Goal: Task Accomplishment & Management: Complete application form

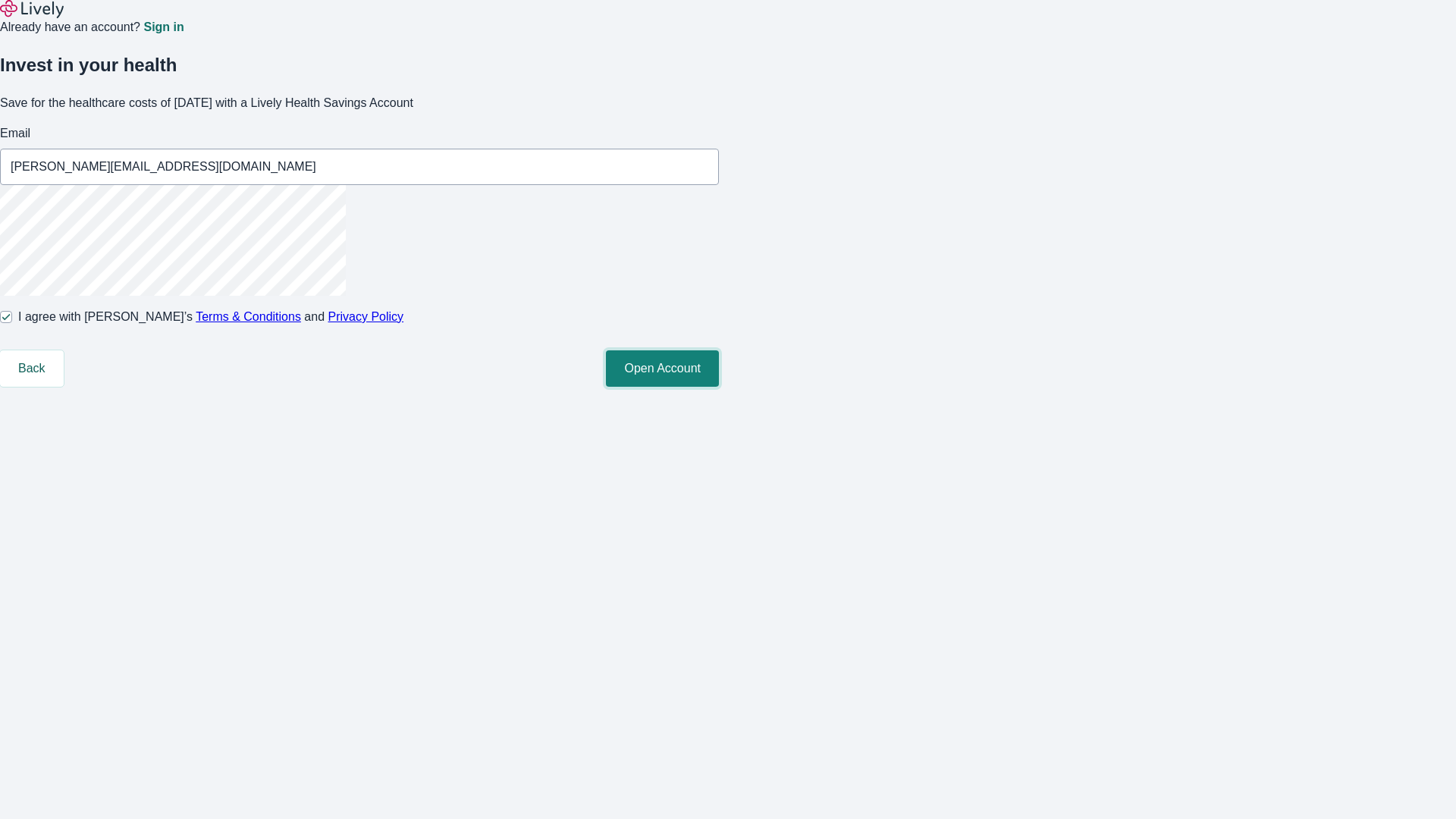
click at [718, 387] on button "Open Account" at bounding box center [662, 368] width 113 height 37
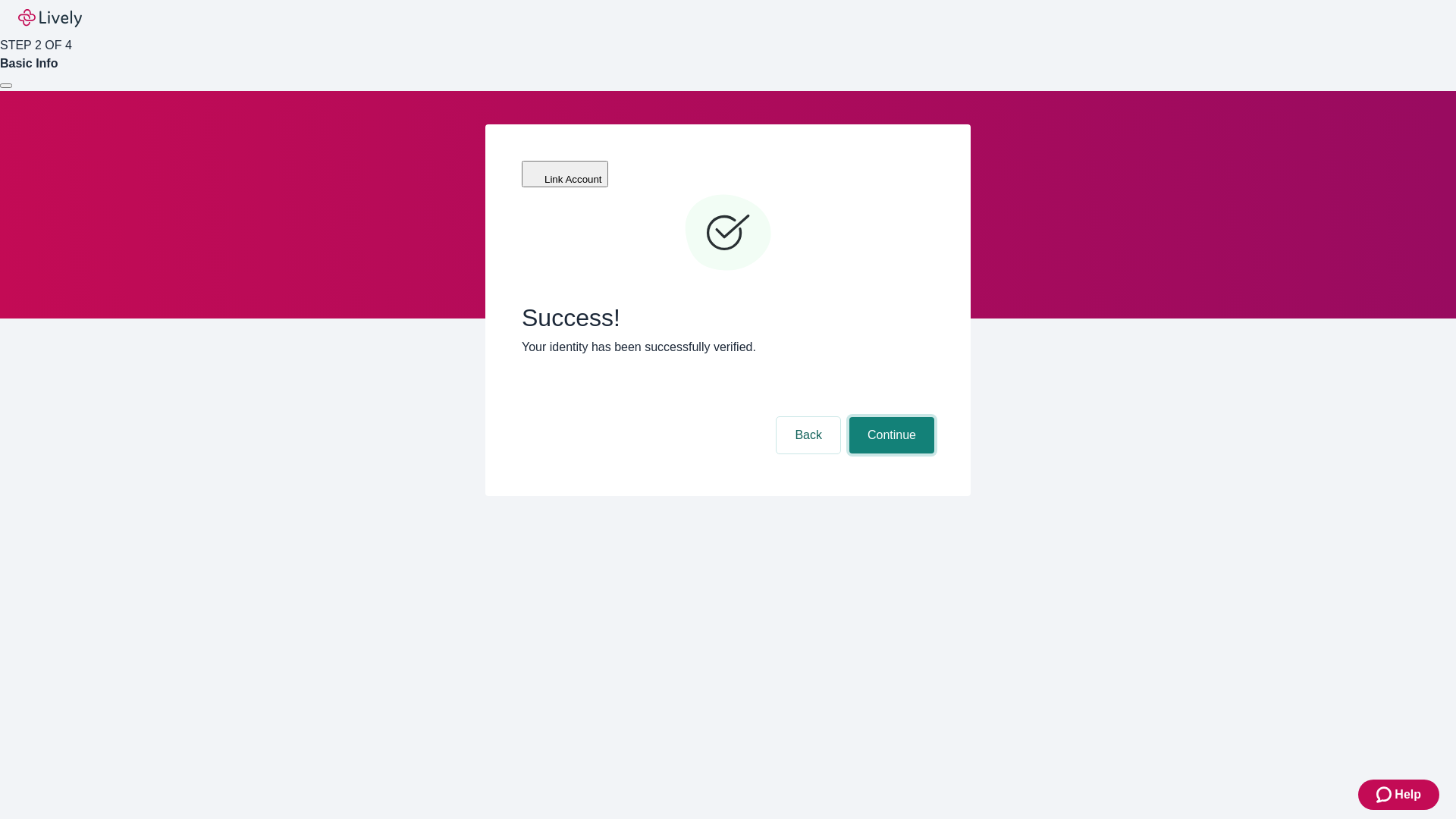
click at [889, 417] on button "Continue" at bounding box center [892, 435] width 85 height 37
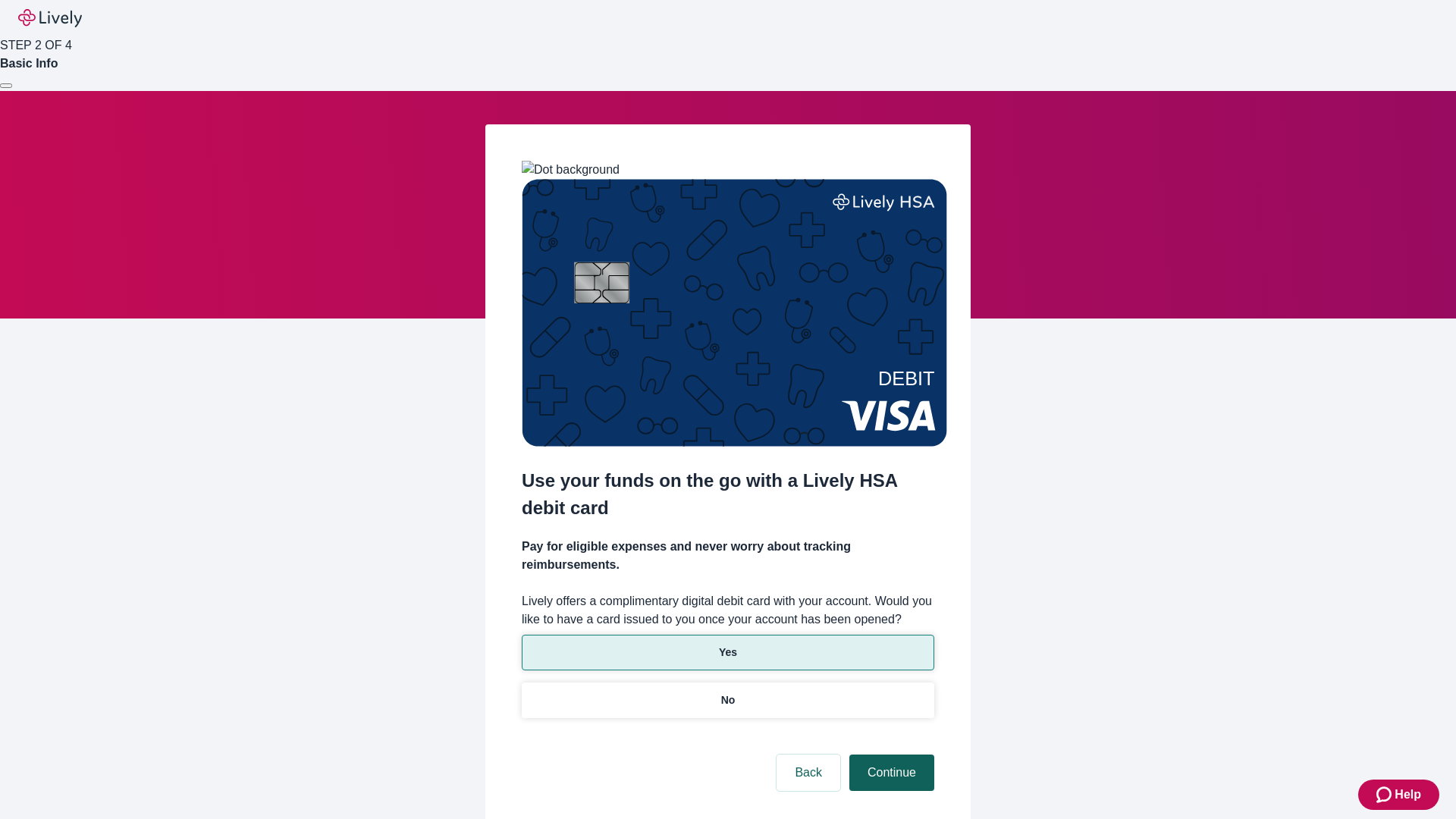
click at [727, 644] on p "Yes" at bounding box center [727, 652] width 18 height 16
click at [889, 754] on button "Continue" at bounding box center [892, 773] width 85 height 37
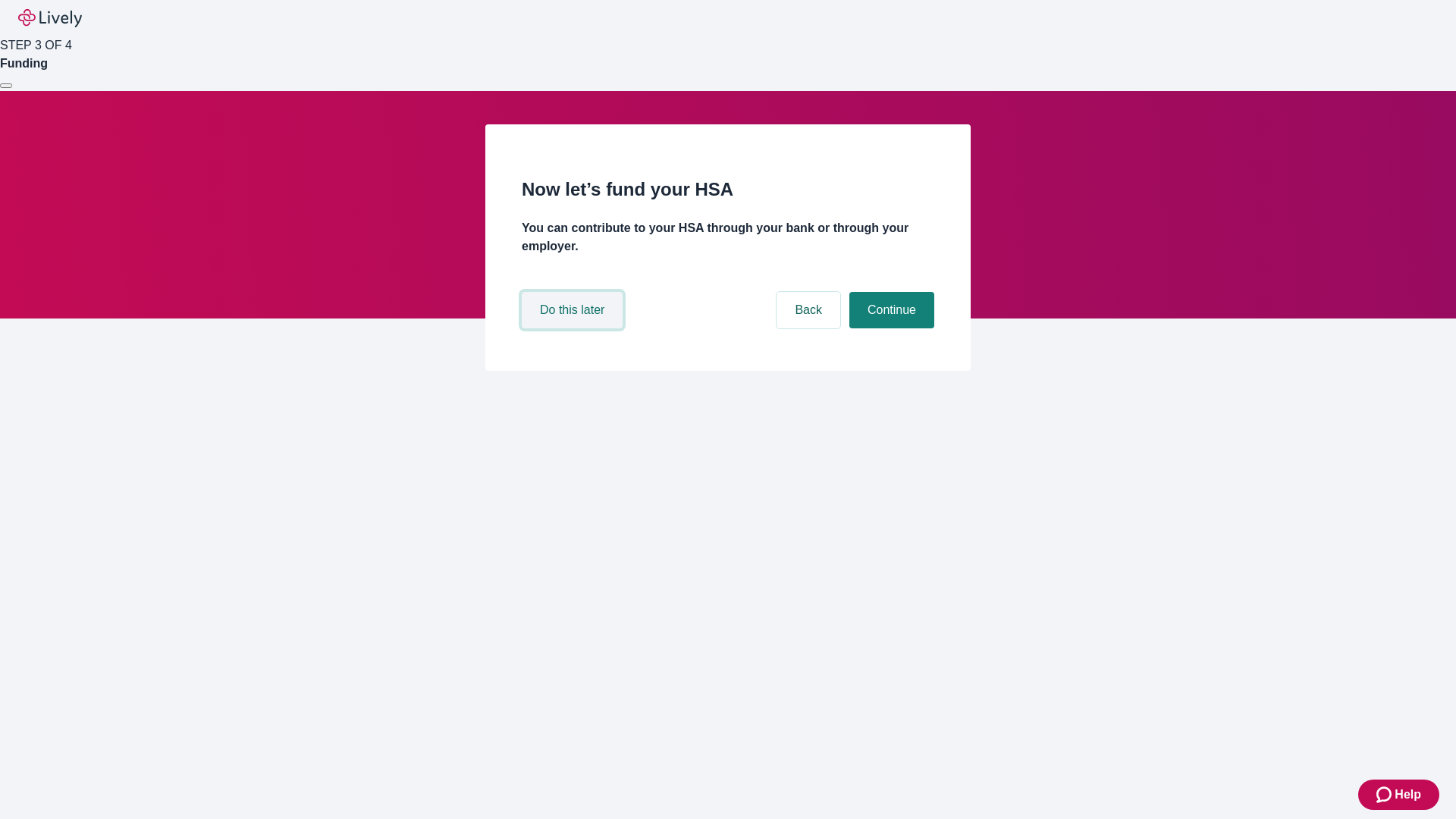
click at [574, 328] on button "Do this later" at bounding box center [572, 310] width 101 height 37
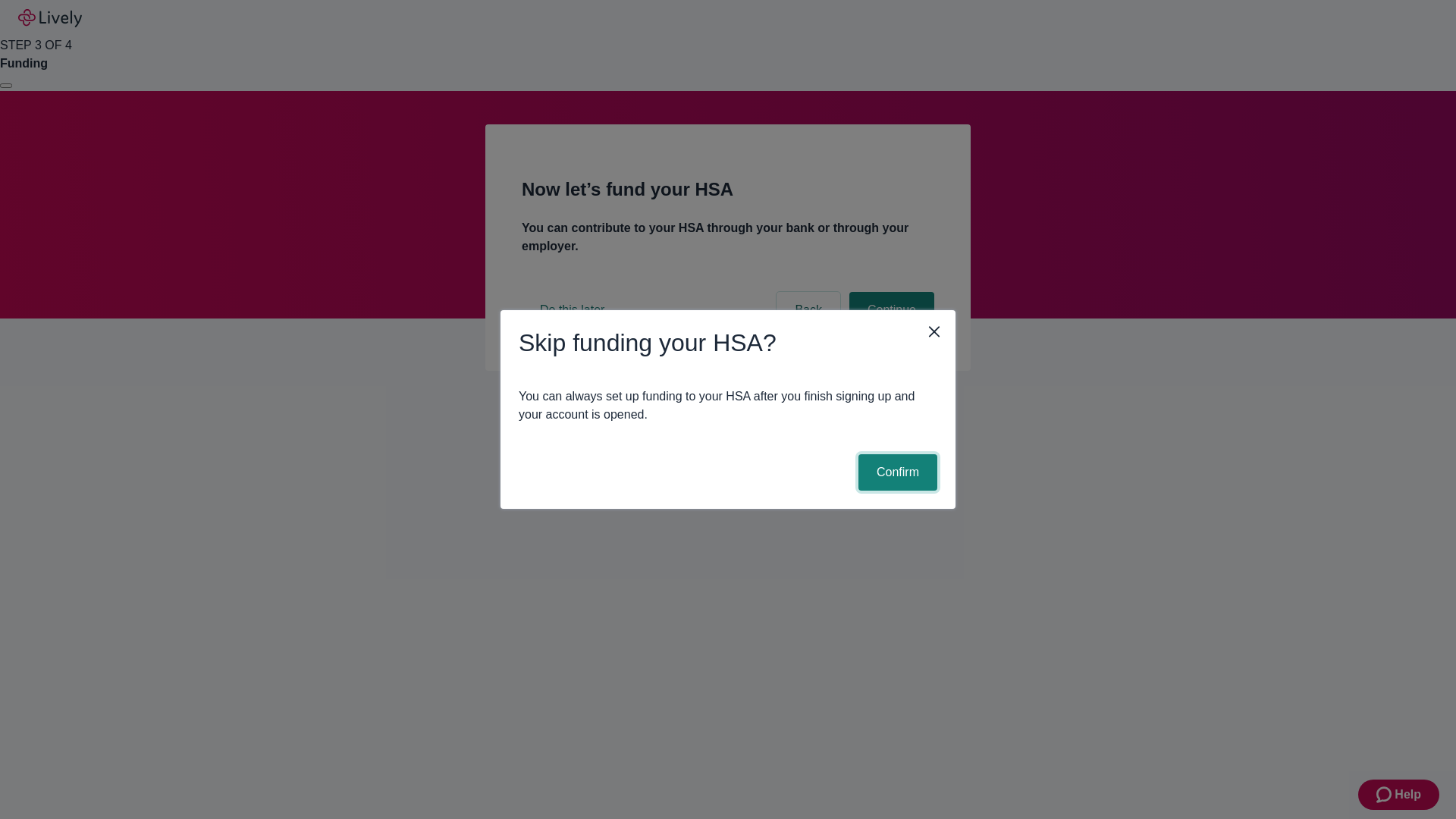
click at [896, 472] on button "Confirm" at bounding box center [897, 472] width 79 height 37
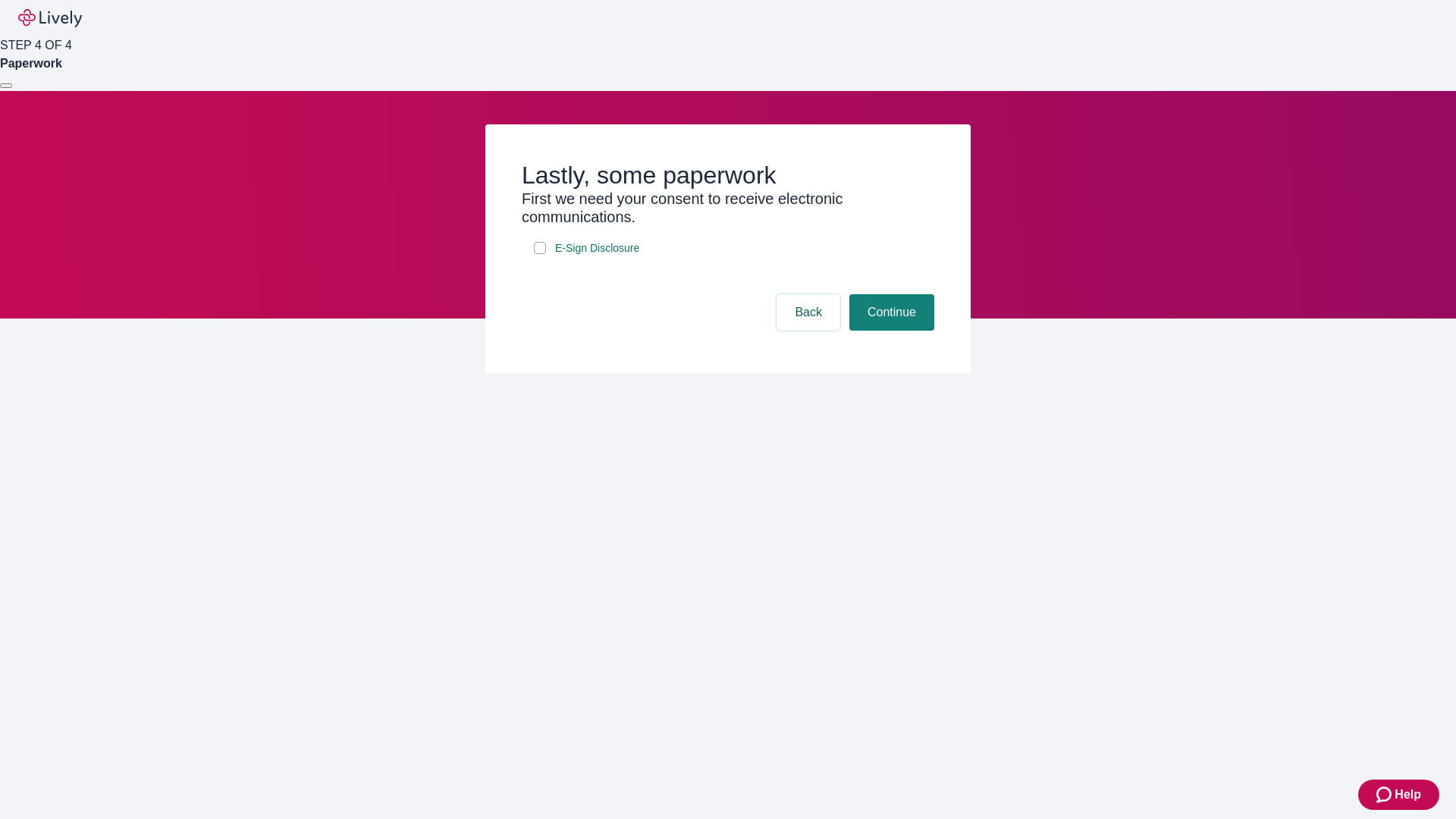
click at [540, 254] on input "E-Sign Disclosure" at bounding box center [539, 248] width 12 height 12
checkbox input "true"
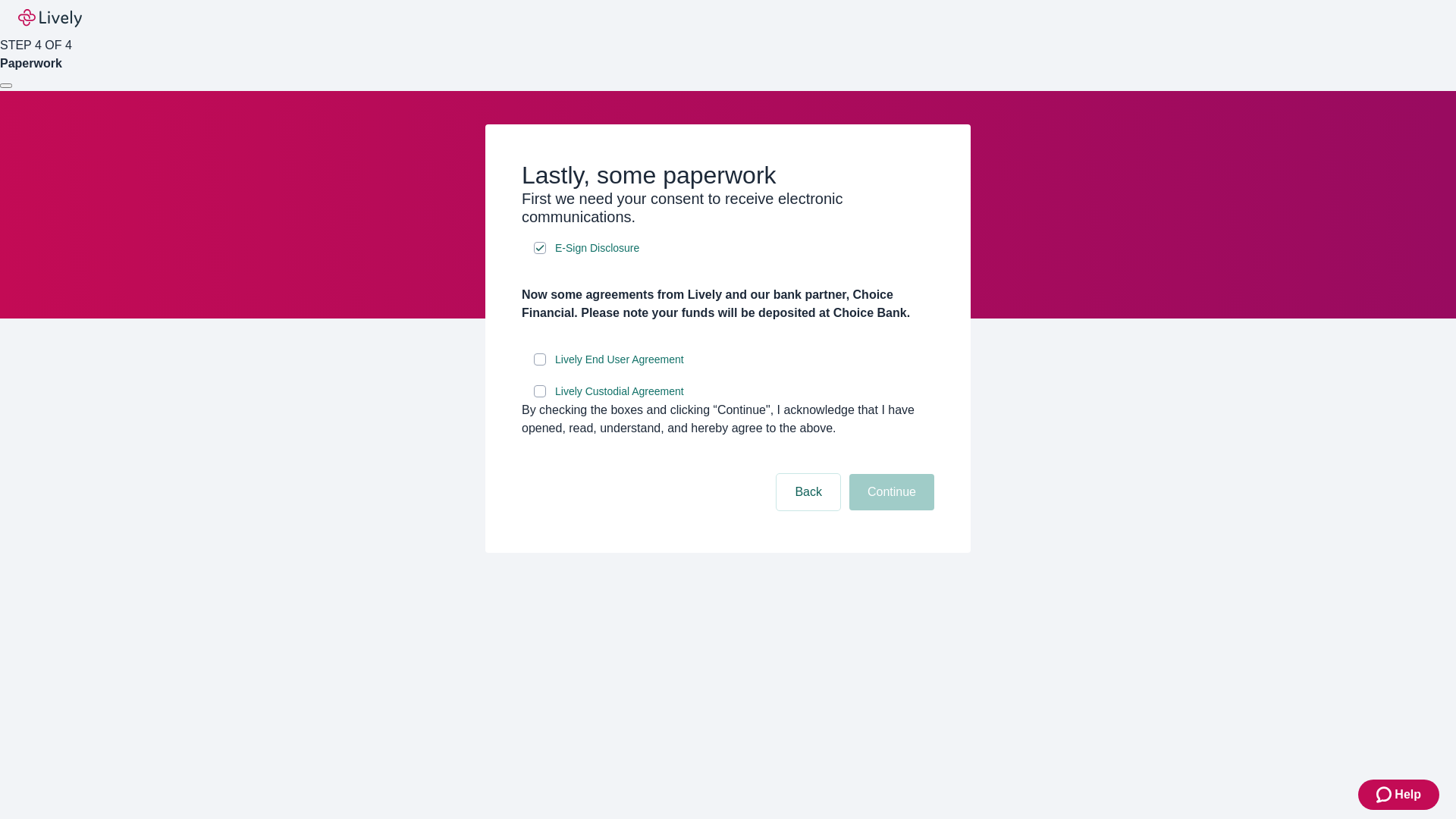
click at [540, 365] on input "Lively End User Agreement" at bounding box center [539, 359] width 12 height 12
checkbox input "true"
click at [540, 397] on input "Lively Custodial Agreement" at bounding box center [539, 391] width 12 height 12
checkbox input "true"
click at [889, 511] on button "Continue" at bounding box center [892, 492] width 85 height 37
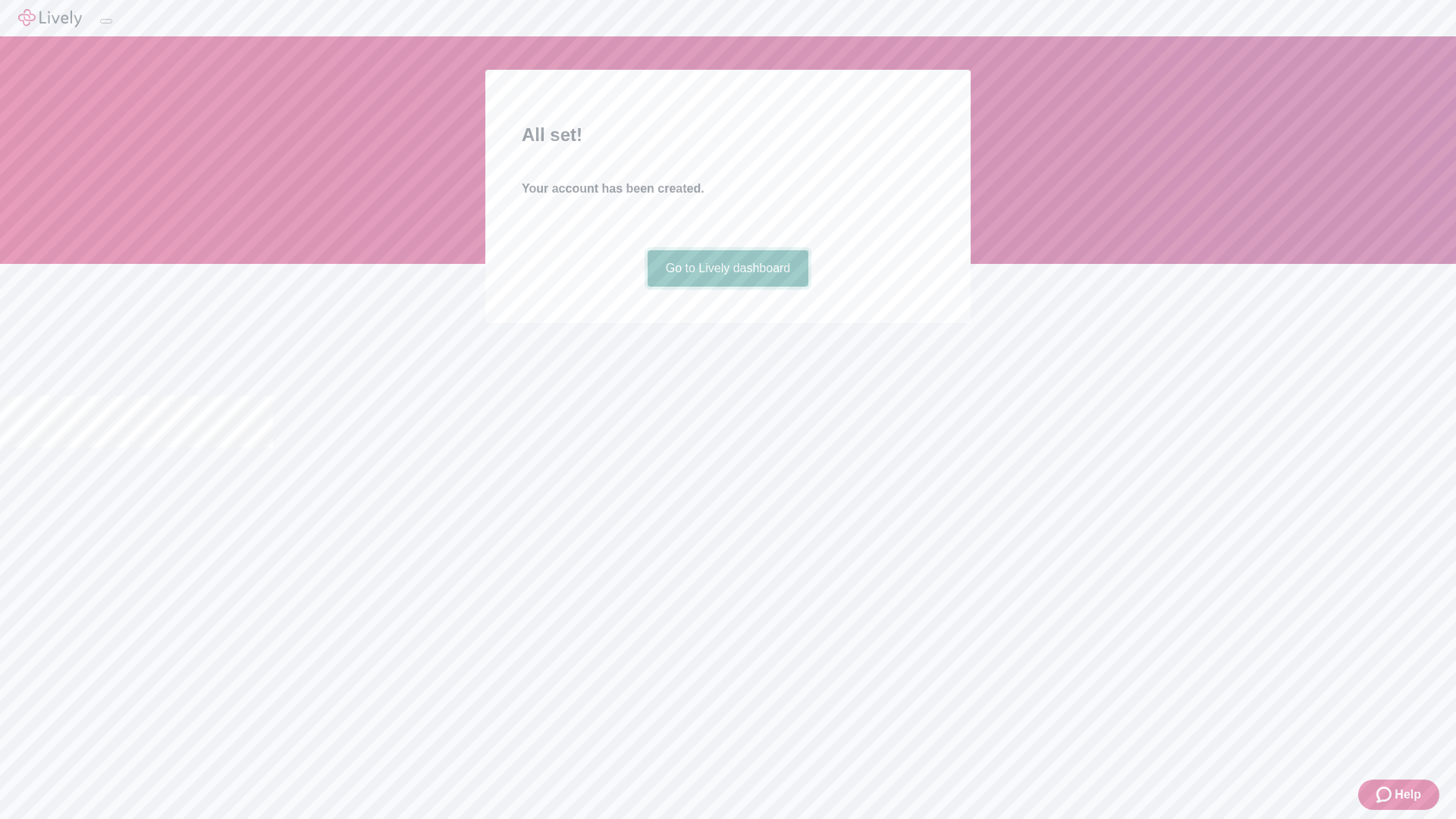
click at [727, 287] on link "Go to Lively dashboard" at bounding box center [728, 268] width 161 height 37
